Goal: Task Accomplishment & Management: Complete application form

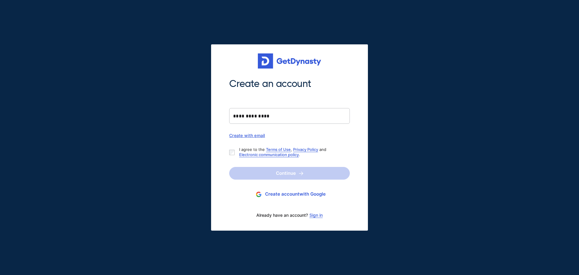
type input "**********"
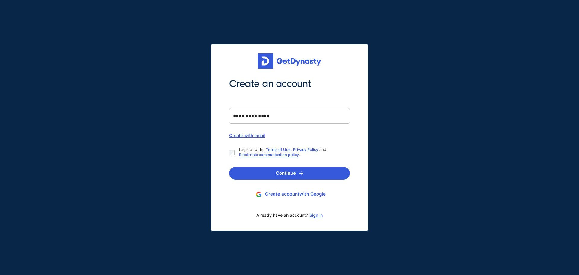
click at [317, 218] on div "Already have an account? Sign in" at bounding box center [289, 215] width 121 height 13
click at [318, 216] on link "Sign in" at bounding box center [315, 215] width 13 height 5
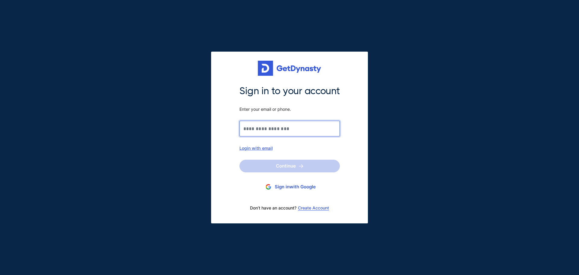
click at [275, 135] on input "Sign in to your account Enter your email or phone." at bounding box center [289, 129] width 100 height 16
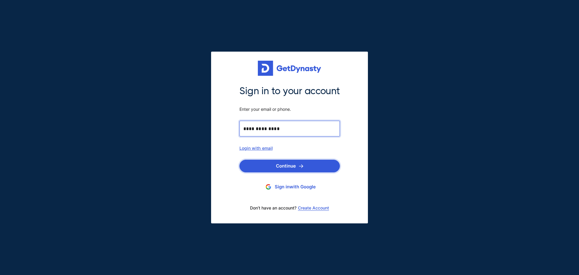
type input "**********"
click at [289, 167] on button "Continue" at bounding box center [289, 166] width 100 height 13
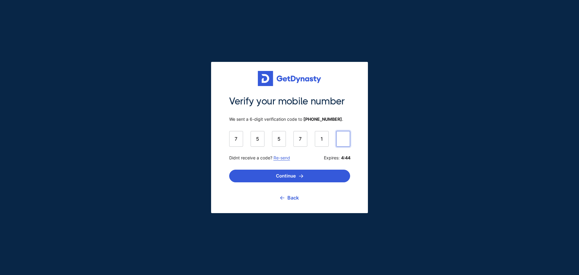
type input "******"
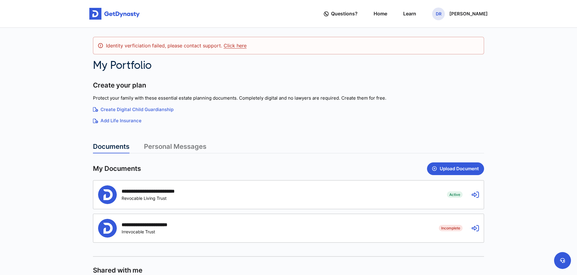
drag, startPoint x: 421, startPoint y: 203, endPoint x: 422, endPoint y: 206, distance: 3.4
click at [421, 203] on div "**********" at bounding box center [268, 194] width 340 height 19
click at [157, 198] on div "Active Revocable Living Trust" at bounding box center [157, 197] width 71 height 5
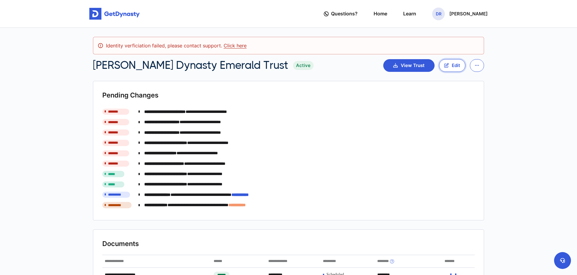
click at [451, 63] on button "Edit" at bounding box center [452, 65] width 26 height 13
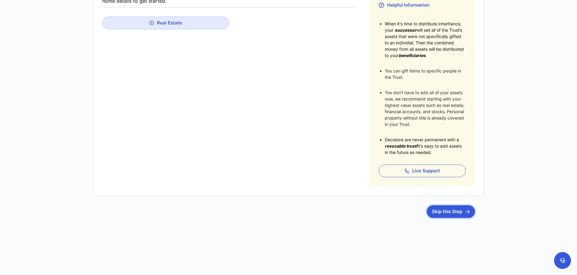
scroll to position [140, 0]
click at [449, 218] on div "[PERSON_NAME] Dynasty Emerald Trust Step 1 of 11 : Home Tell us about your asse…" at bounding box center [288, 92] width 398 height 364
click at [447, 209] on button "Skip this Step" at bounding box center [450, 210] width 48 height 13
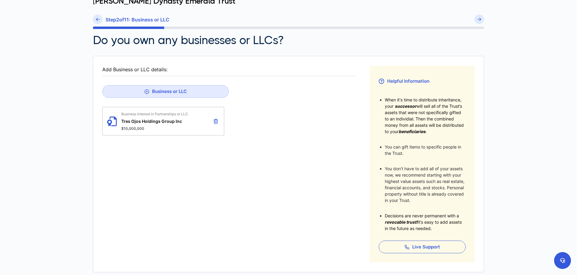
scroll to position [83, 0]
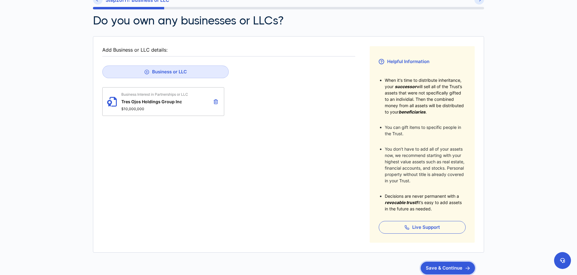
click at [435, 268] on button "Save & Continue" at bounding box center [447, 267] width 54 height 13
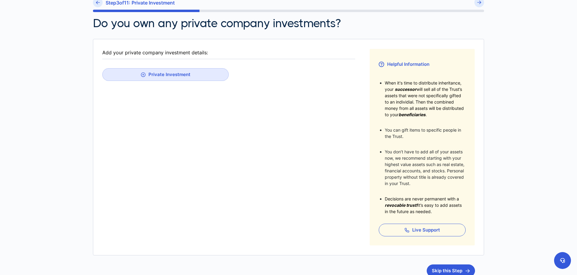
scroll to position [106, 0]
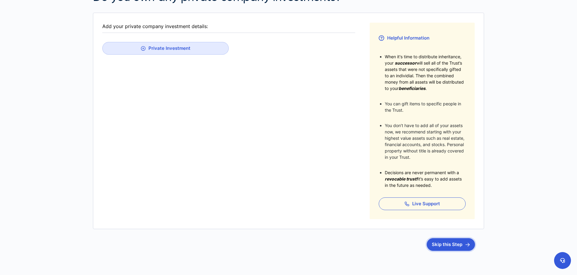
click at [452, 245] on button "Skip this Step" at bounding box center [450, 244] width 48 height 13
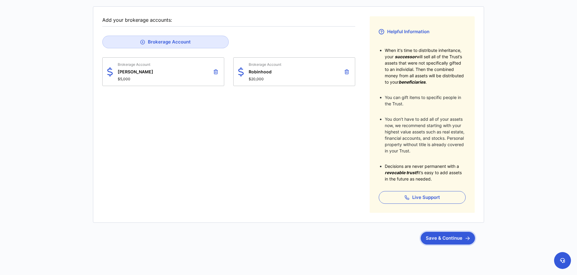
scroll to position [119, 0]
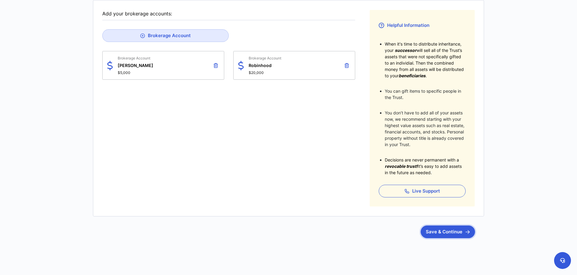
click at [438, 233] on button "Save & Continue" at bounding box center [447, 231] width 54 height 13
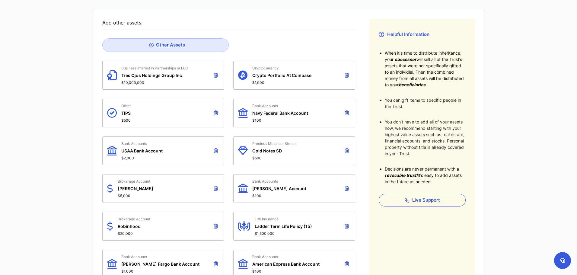
scroll to position [98, 0]
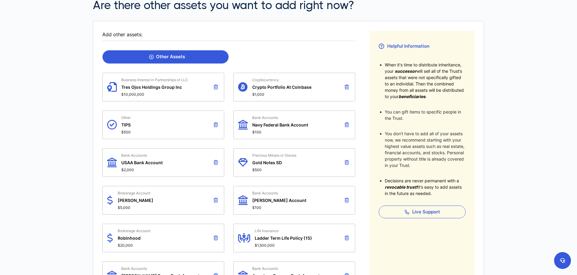
click at [180, 59] on div "Other Assets" at bounding box center [167, 57] width 36 height 6
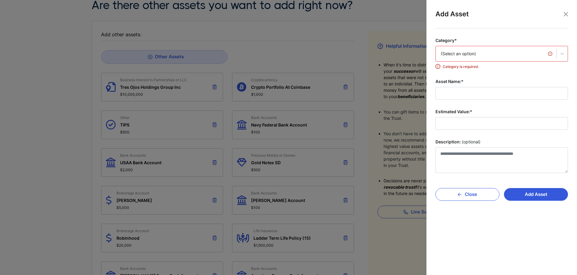
click at [494, 52] on div "(Select an option)" at bounding box center [496, 54] width 110 height 6
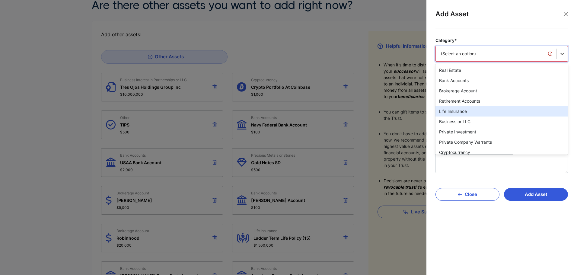
click at [477, 109] on div "Life Insurance" at bounding box center [501, 111] width 132 height 10
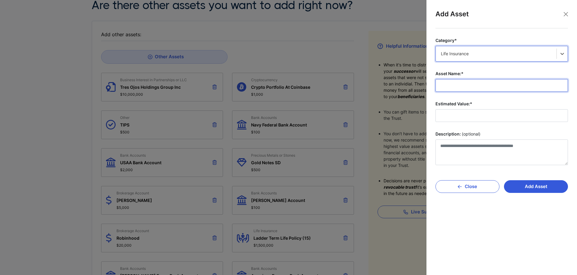
click at [474, 84] on input "Asset Name:*" at bounding box center [501, 85] width 132 height 13
type input "**********"
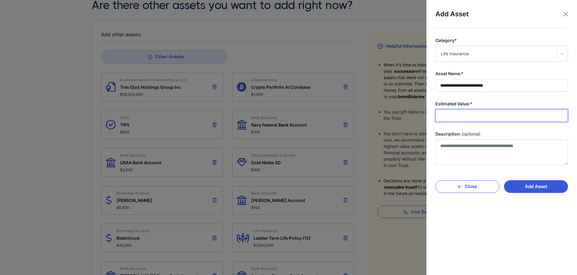
click at [481, 111] on input "Estimated Value:*" at bounding box center [501, 115] width 132 height 13
type input "**********"
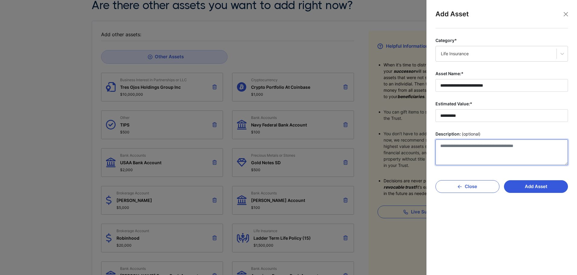
click at [503, 144] on textarea "Description: (optional)" at bounding box center [501, 152] width 132 height 26
click at [534, 186] on button "Add Asset" at bounding box center [536, 186] width 64 height 13
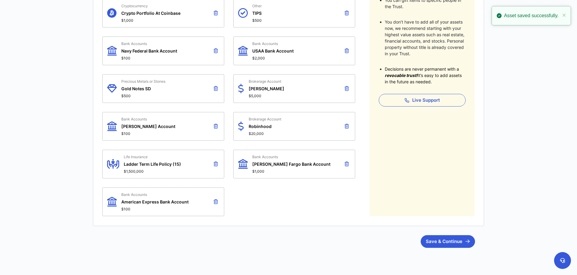
scroll to position [240, 0]
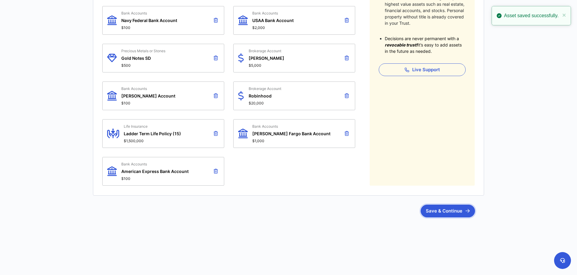
click at [451, 209] on button "Save & Continue" at bounding box center [447, 210] width 54 height 13
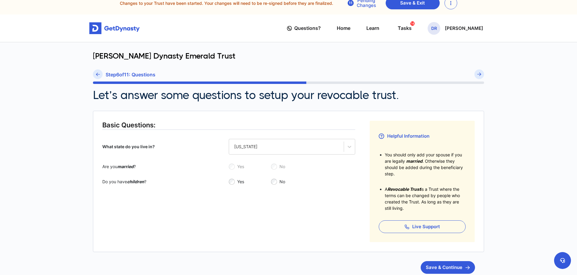
scroll to position [64, 0]
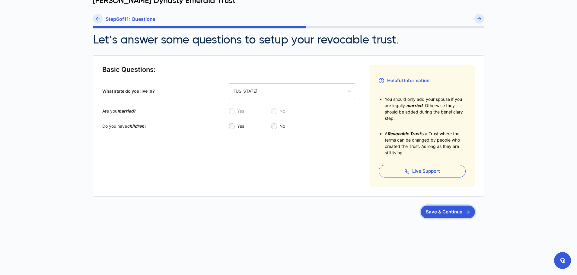
click at [444, 213] on button "Save & Continue" at bounding box center [447, 211] width 54 height 13
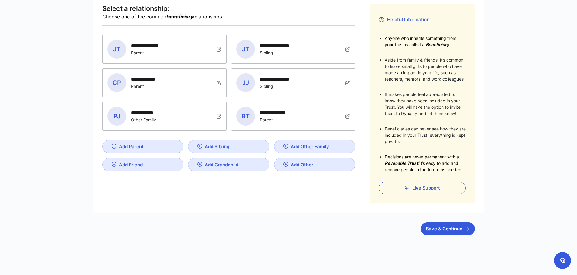
scroll to position [126, 0]
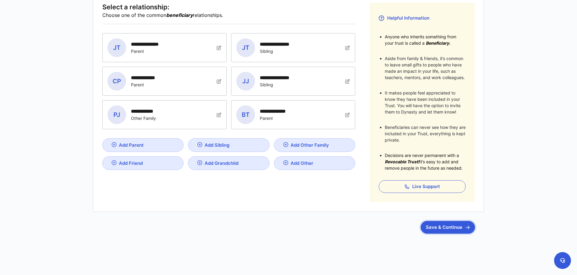
click at [431, 223] on button "Save & Continue" at bounding box center [447, 227] width 54 height 13
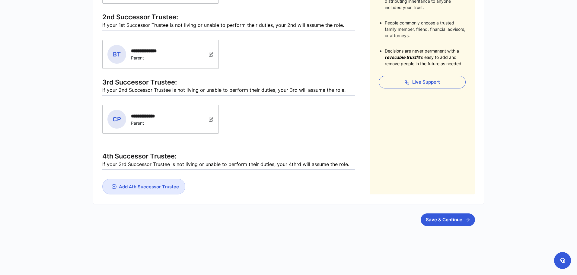
scroll to position [214, 0]
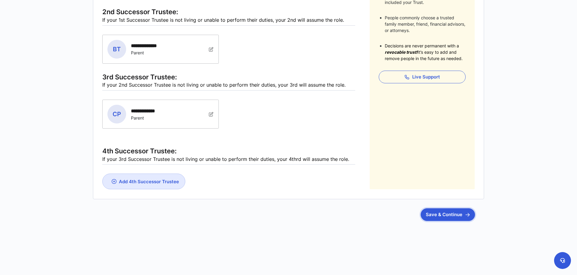
click at [444, 216] on button "Save & Continue" at bounding box center [447, 214] width 54 height 13
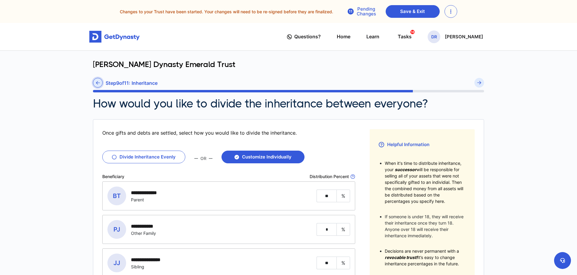
click at [101, 83] on link at bounding box center [98, 83] width 10 height 10
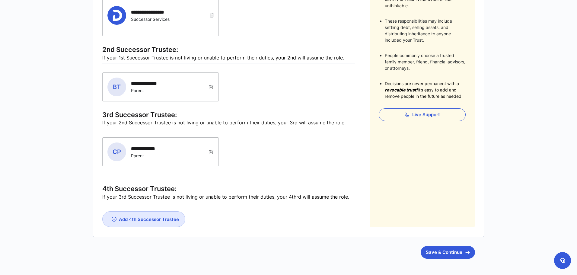
scroll to position [179, 0]
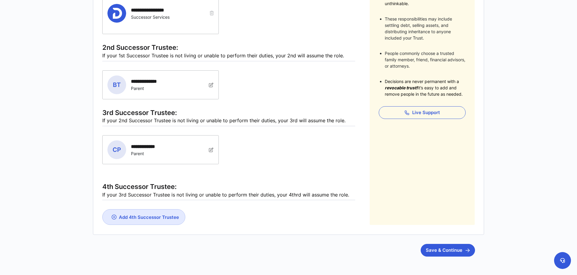
click at [211, 150] on img at bounding box center [211, 149] width 5 height 5
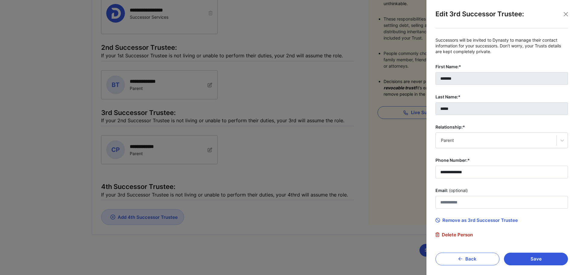
click at [458, 237] on div "**********" at bounding box center [501, 146] width 142 height 237
click at [457, 230] on fieldset "**********" at bounding box center [501, 137] width 132 height 200
click at [455, 234] on span "Delete Person" at bounding box center [453, 234] width 37 height 5
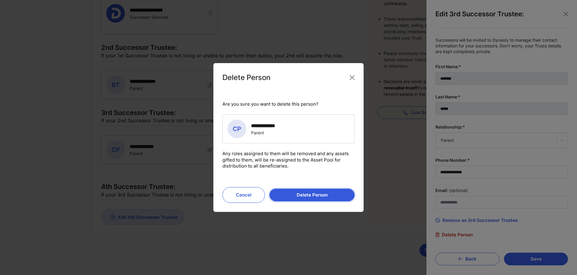
click at [286, 195] on button "Delete Person" at bounding box center [311, 194] width 85 height 13
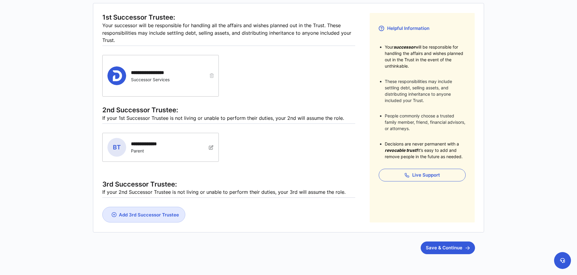
scroll to position [122, 0]
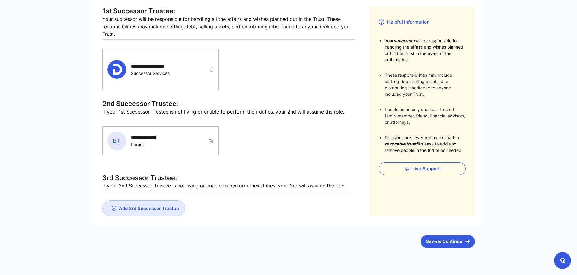
click at [166, 208] on div "Add 3rd Successor Trustee" at bounding box center [149, 208] width 60 height 6
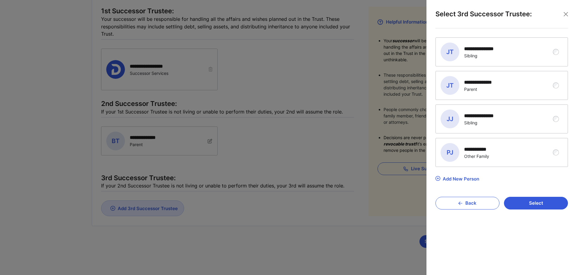
click at [550, 50] on div "**********" at bounding box center [496, 52] width 113 height 19
click at [535, 204] on button "Select" at bounding box center [536, 203] width 64 height 13
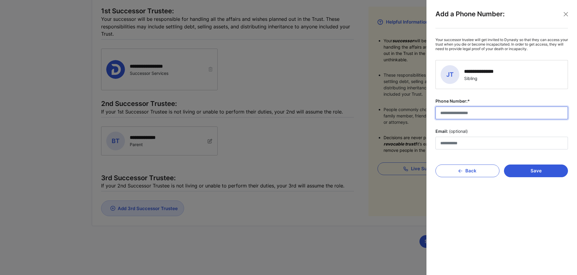
click at [473, 115] on input "Phone Number:*" at bounding box center [501, 112] width 132 height 13
type input "**********"
click at [525, 167] on button "Save" at bounding box center [536, 170] width 64 height 13
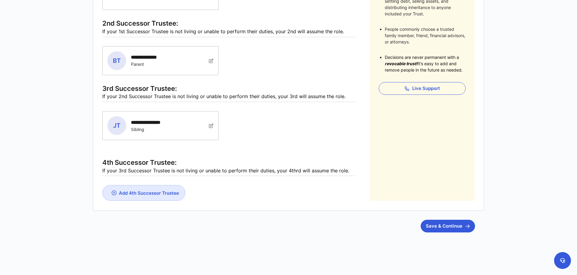
scroll to position [206, 0]
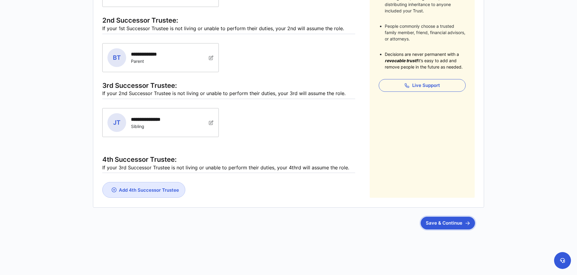
click at [437, 217] on button "Save & Continue" at bounding box center [447, 222] width 54 height 13
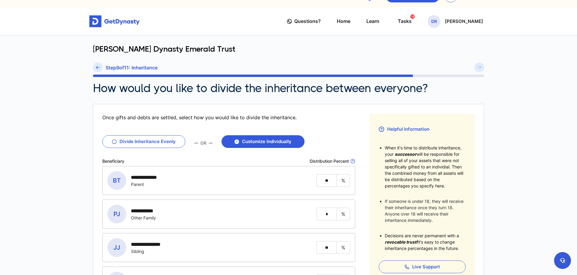
scroll to position [11, 0]
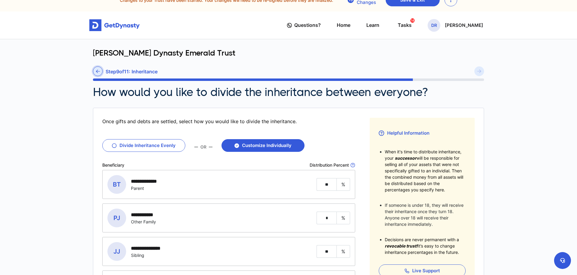
click at [93, 70] on link at bounding box center [98, 71] width 10 height 10
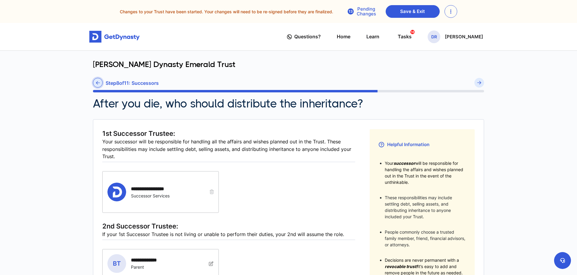
click at [96, 84] on icon at bounding box center [98, 83] width 4 height 5
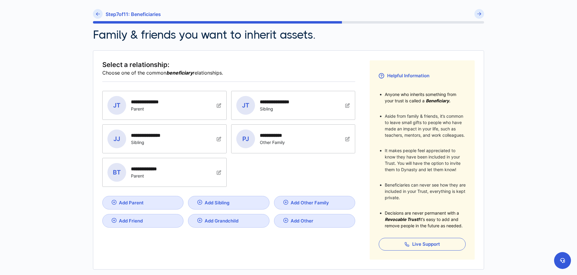
scroll to position [70, 0]
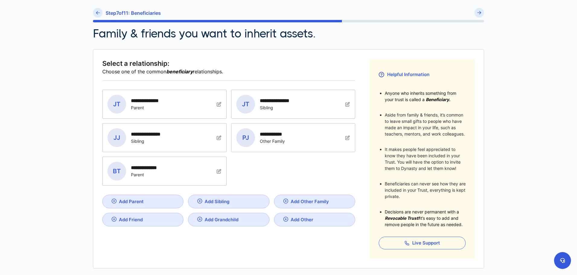
click at [155, 204] on link "Add Parent" at bounding box center [142, 201] width 81 height 14
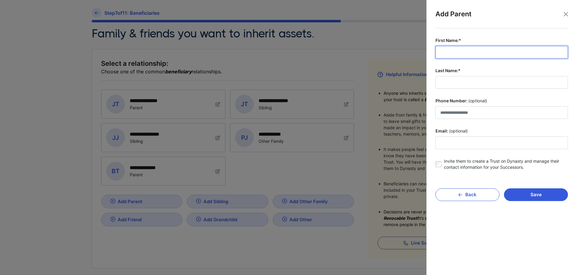
click at [471, 53] on input "First Name:*" at bounding box center [501, 52] width 132 height 13
type input "*******"
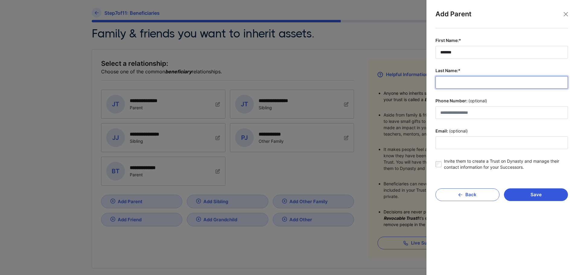
drag, startPoint x: 444, startPoint y: 84, endPoint x: 447, endPoint y: 75, distance: 9.0
click at [444, 84] on input "Last Name:*" at bounding box center [501, 82] width 132 height 13
type input "*"
type input "*****"
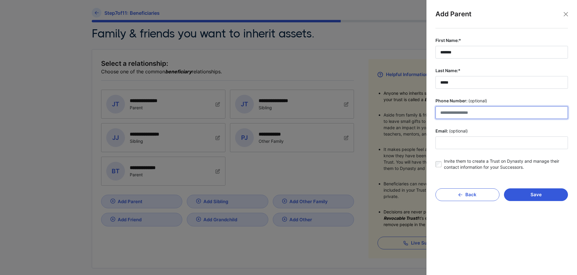
click at [445, 115] on input "Phone Number: (optional)" at bounding box center [501, 112] width 132 height 13
type input "**********"
click at [517, 192] on button "Save" at bounding box center [536, 194] width 64 height 13
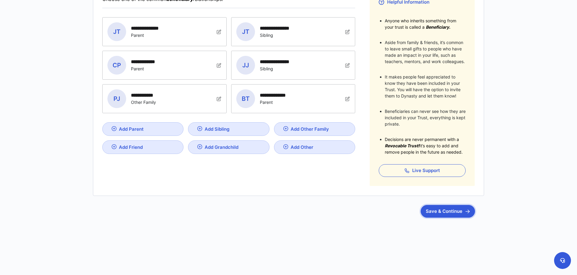
scroll to position [143, 0]
click at [441, 210] on button "Save & Continue" at bounding box center [447, 210] width 54 height 13
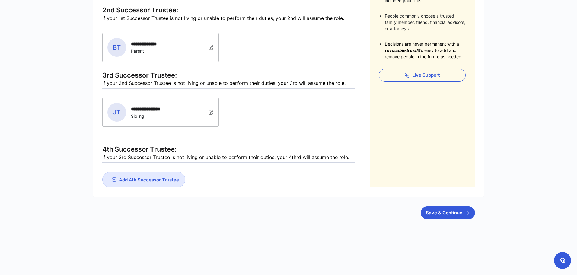
scroll to position [218, 0]
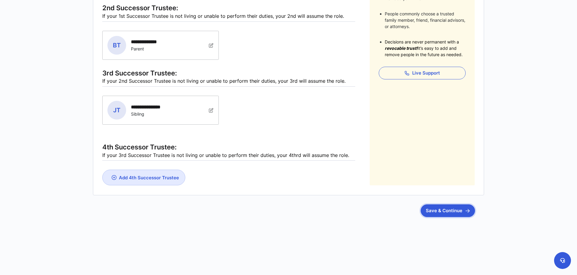
click at [441, 208] on button "Save & Continue" at bounding box center [447, 210] width 54 height 13
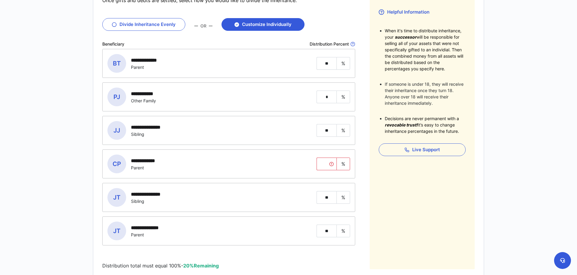
scroll to position [143, 0]
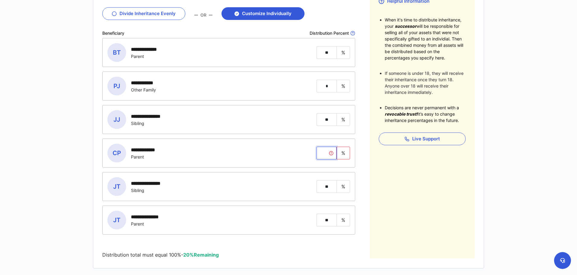
click at [324, 156] on input "tel" at bounding box center [326, 153] width 20 height 13
type input "**"
click at [330, 189] on input "**" at bounding box center [326, 186] width 20 height 13
type input "*"
type input "**"
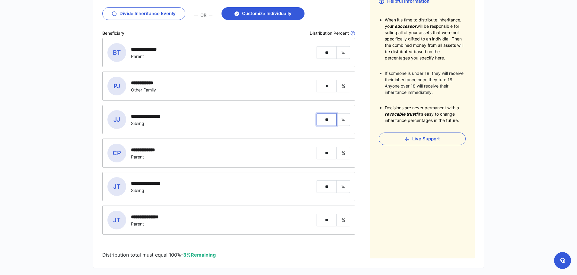
click at [333, 119] on input "**" at bounding box center [326, 119] width 20 height 13
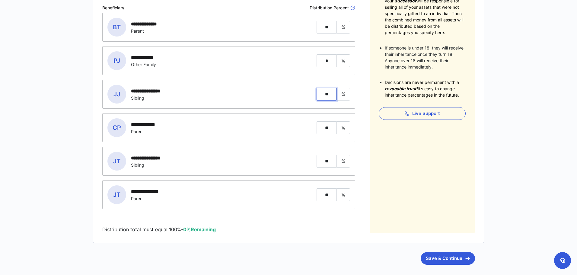
scroll to position [216, 0]
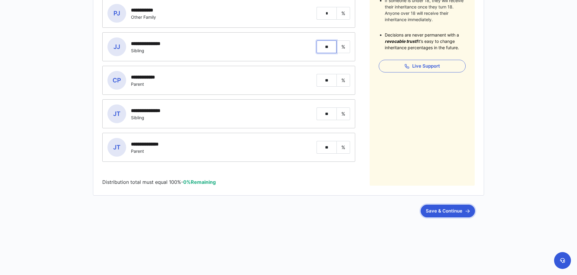
type input "**"
click at [443, 209] on button "Save & Continue" at bounding box center [447, 210] width 54 height 13
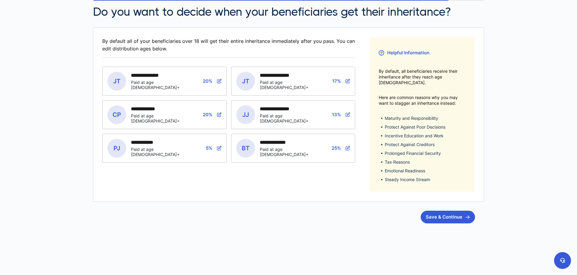
scroll to position [92, 0]
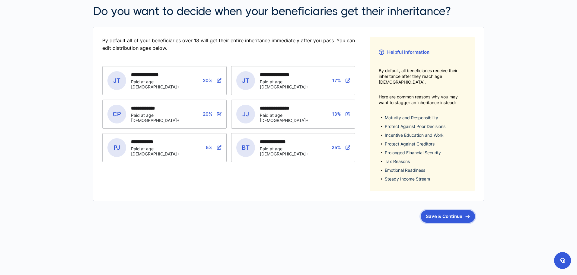
click at [443, 210] on button "Save & Continue" at bounding box center [447, 216] width 54 height 13
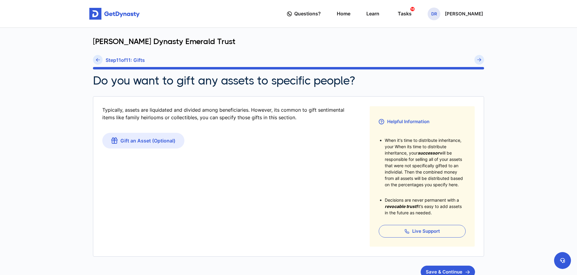
scroll to position [84, 0]
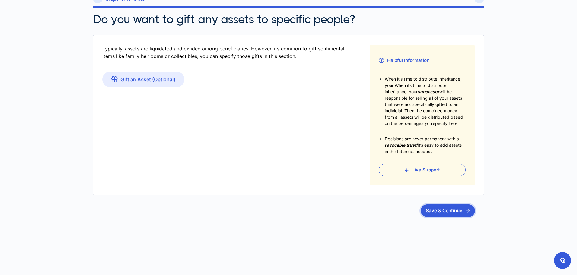
click at [454, 207] on button "Save & Continue" at bounding box center [447, 210] width 54 height 13
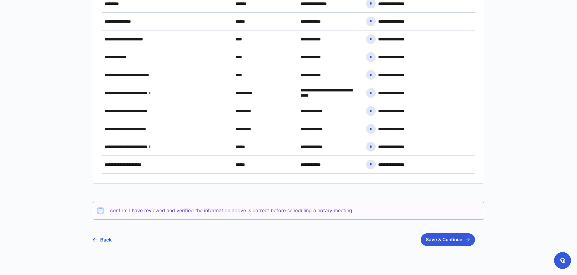
scroll to position [708, 0]
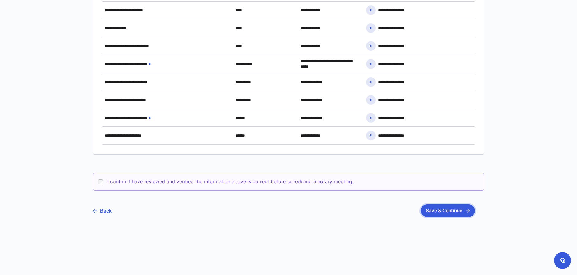
click at [444, 215] on button "Save & Continue" at bounding box center [447, 210] width 54 height 13
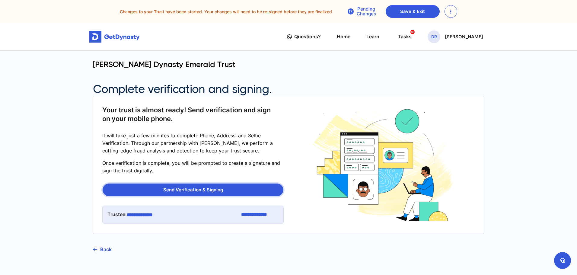
click at [203, 191] on button "Send Verification & Signing" at bounding box center [193, 189] width 181 height 13
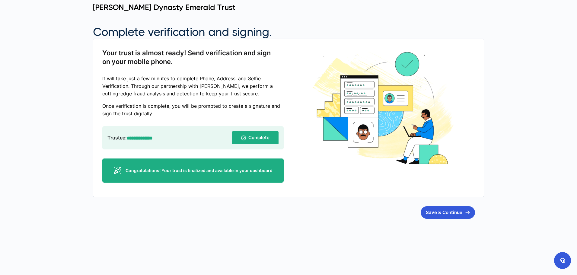
scroll to position [58, 0]
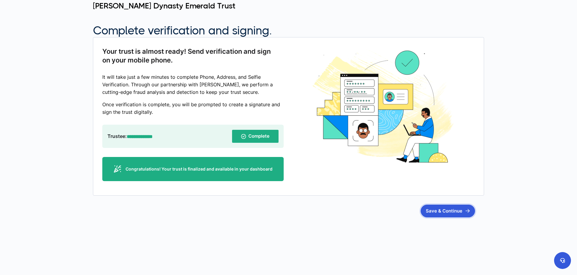
click at [452, 212] on button "Save & Continue" at bounding box center [447, 210] width 54 height 13
